Goal: Task Accomplishment & Management: Manage account settings

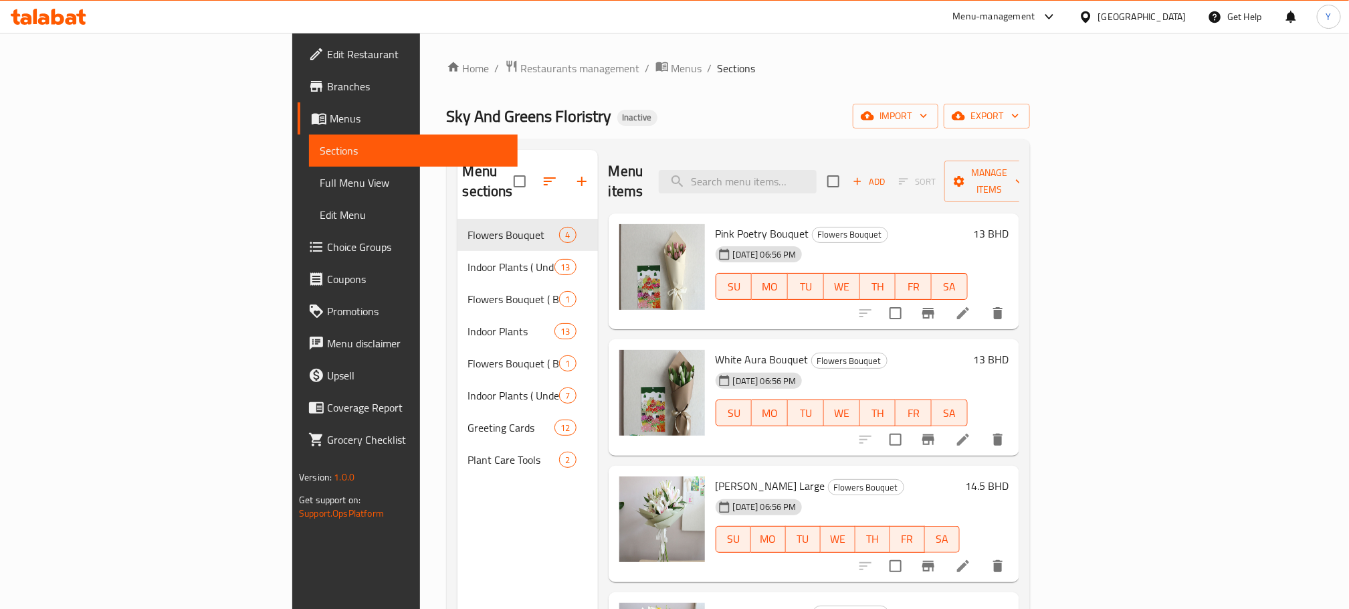
click at [1168, 10] on div "[GEOGRAPHIC_DATA]" at bounding box center [1142, 16] width 88 height 15
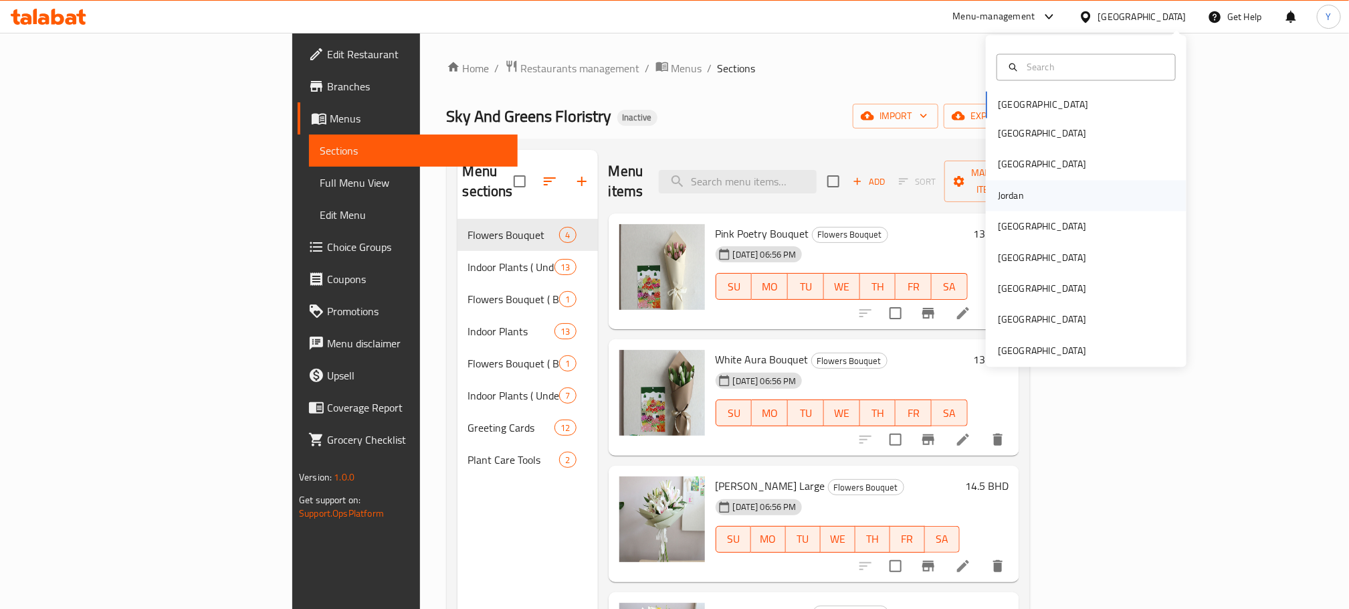
click at [1027, 199] on div "Jordan" at bounding box center [1086, 195] width 201 height 31
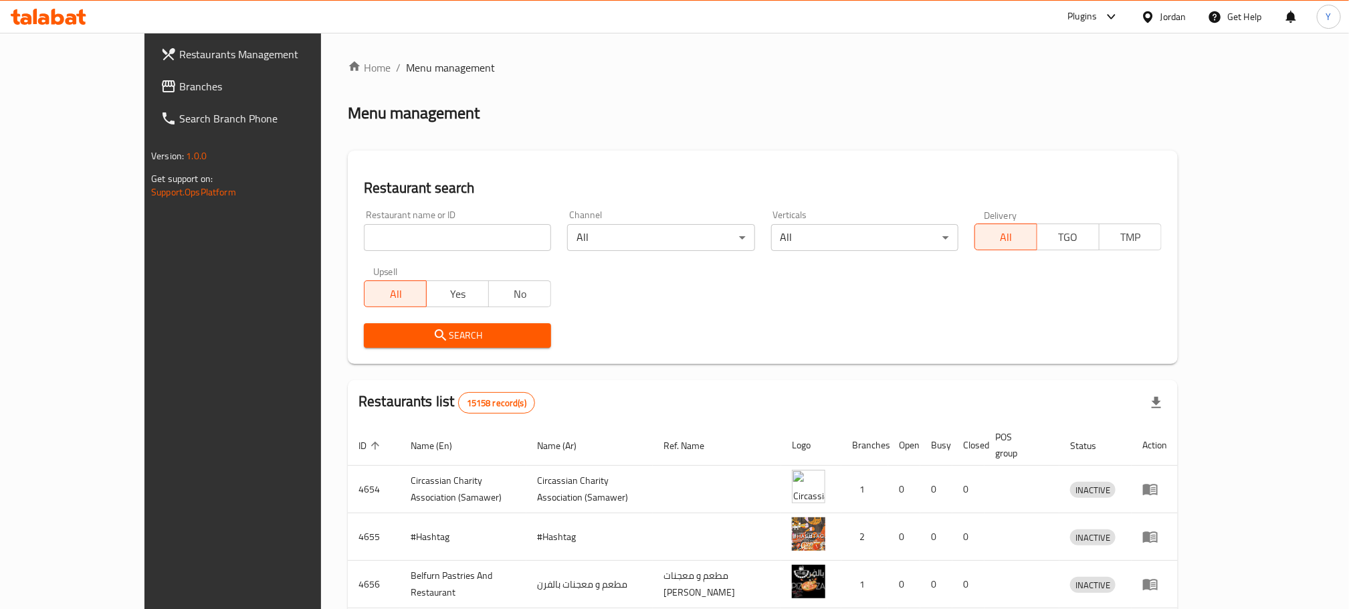
drag, startPoint x: 24, startPoint y: 90, endPoint x: 15, endPoint y: 96, distance: 11.1
click at [160, 90] on icon at bounding box center [168, 86] width 16 height 16
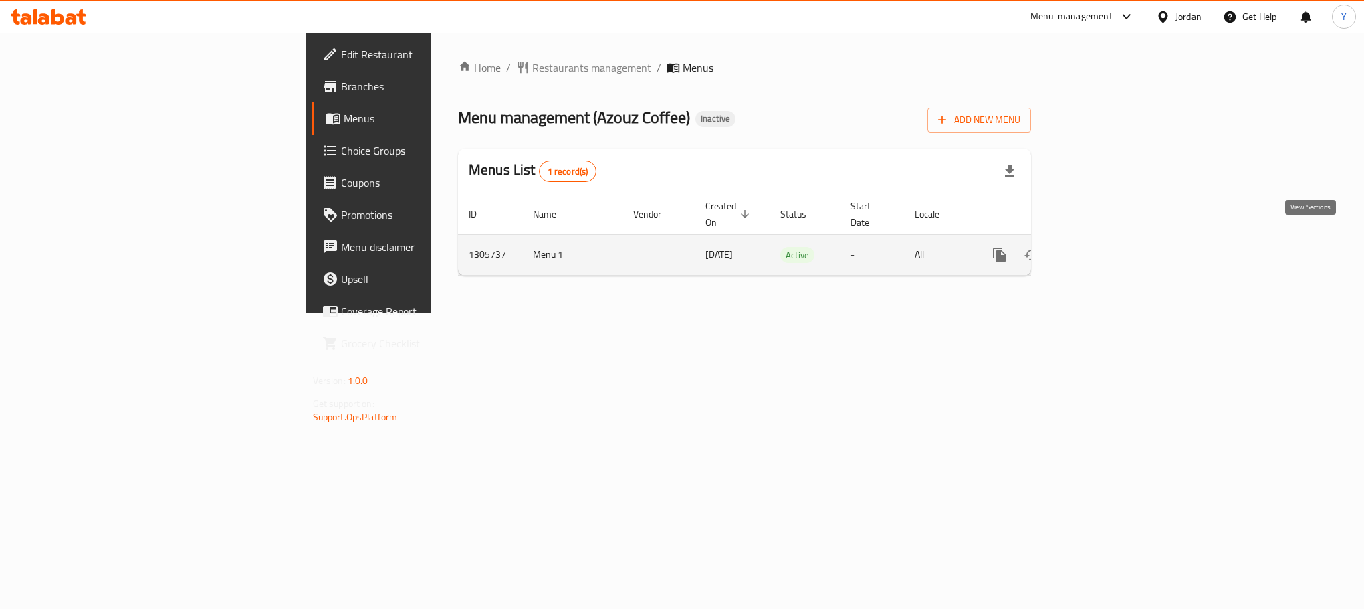
click at [1104, 247] on icon "enhanced table" at bounding box center [1096, 255] width 16 height 16
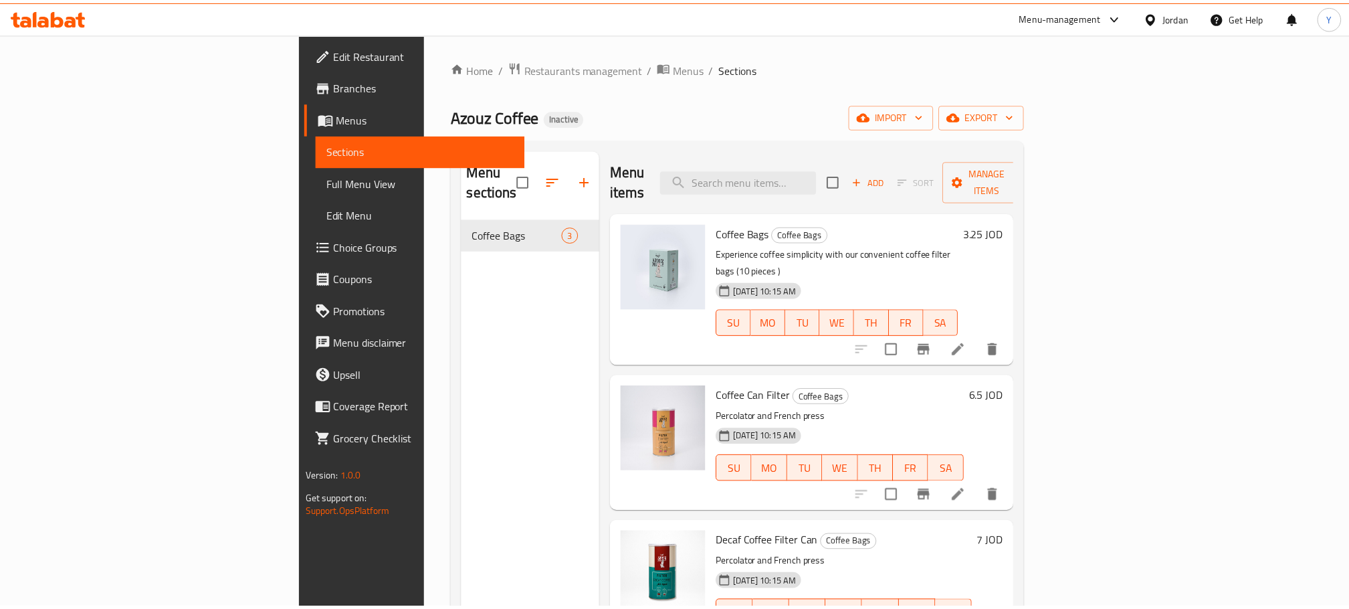
scroll to position [187, 0]
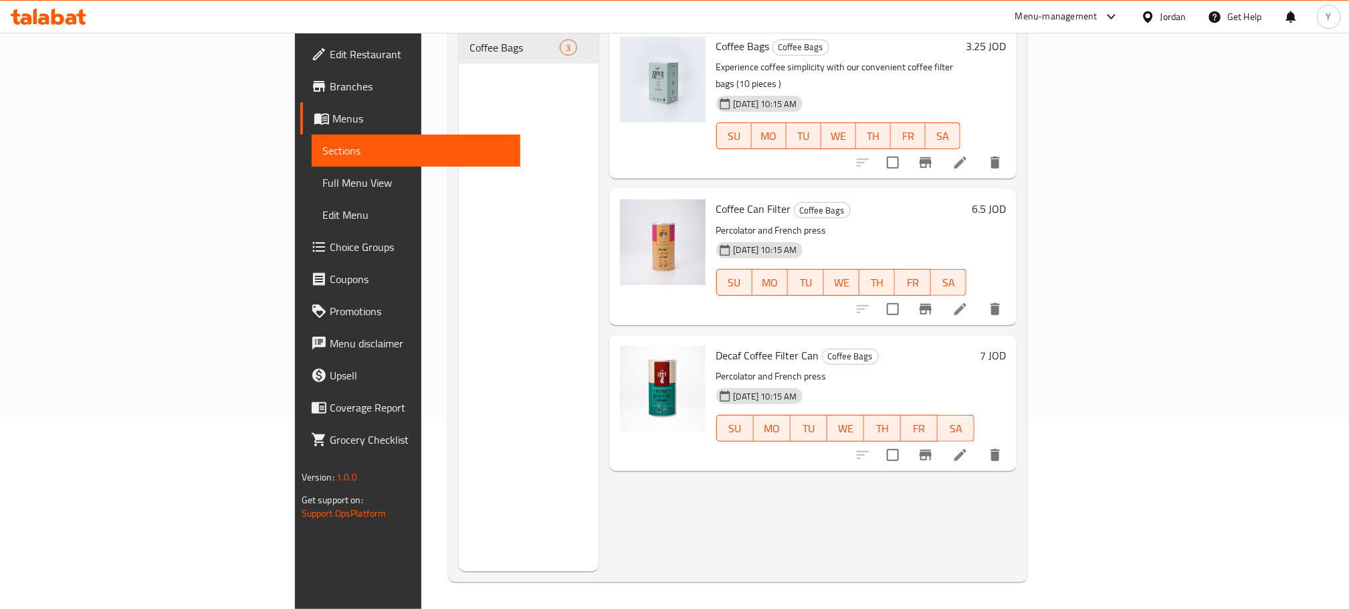
click at [322, 181] on span "Full Menu View" at bounding box center [415, 183] width 187 height 16
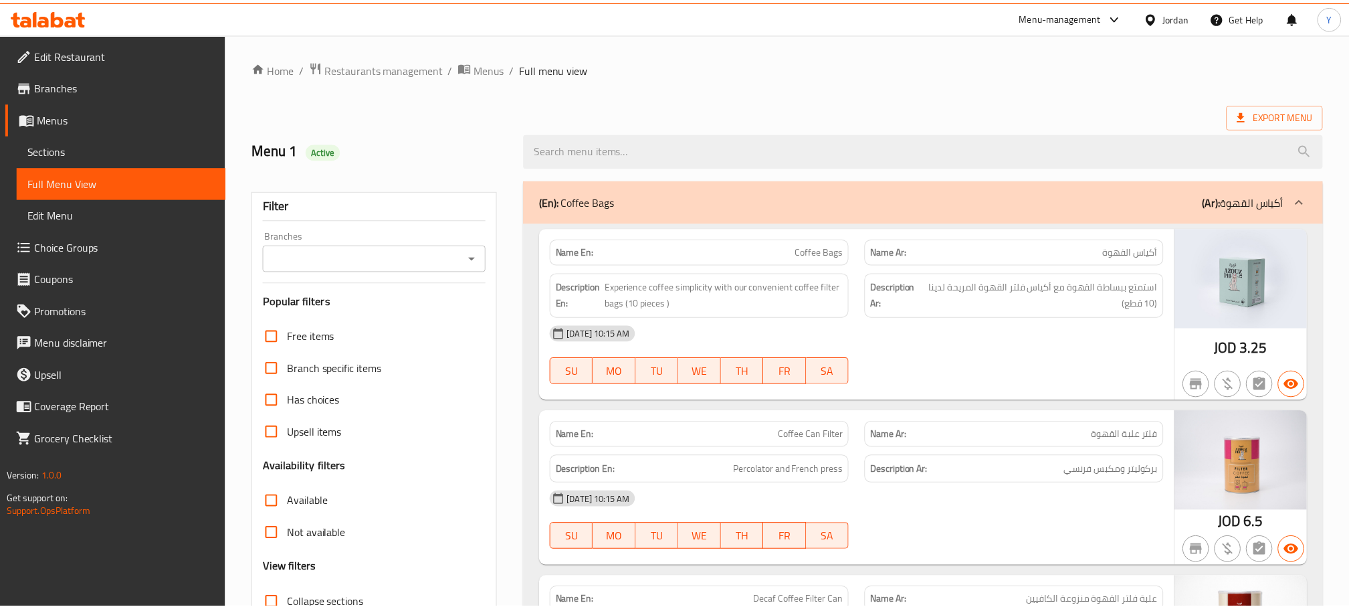
scroll to position [183, 0]
